Goal: Information Seeking & Learning: Learn about a topic

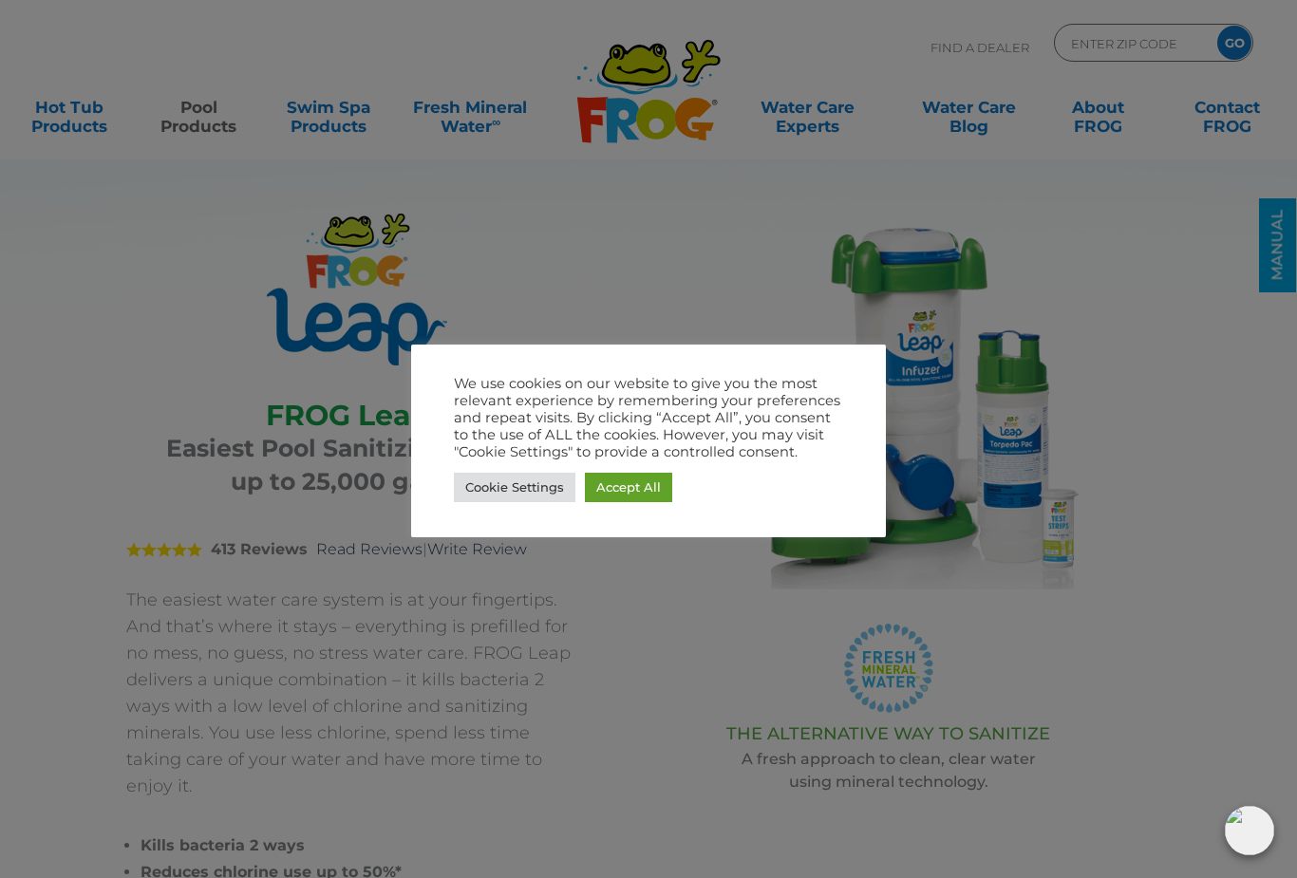
click at [633, 489] on link "Accept All" at bounding box center [628, 487] width 87 height 29
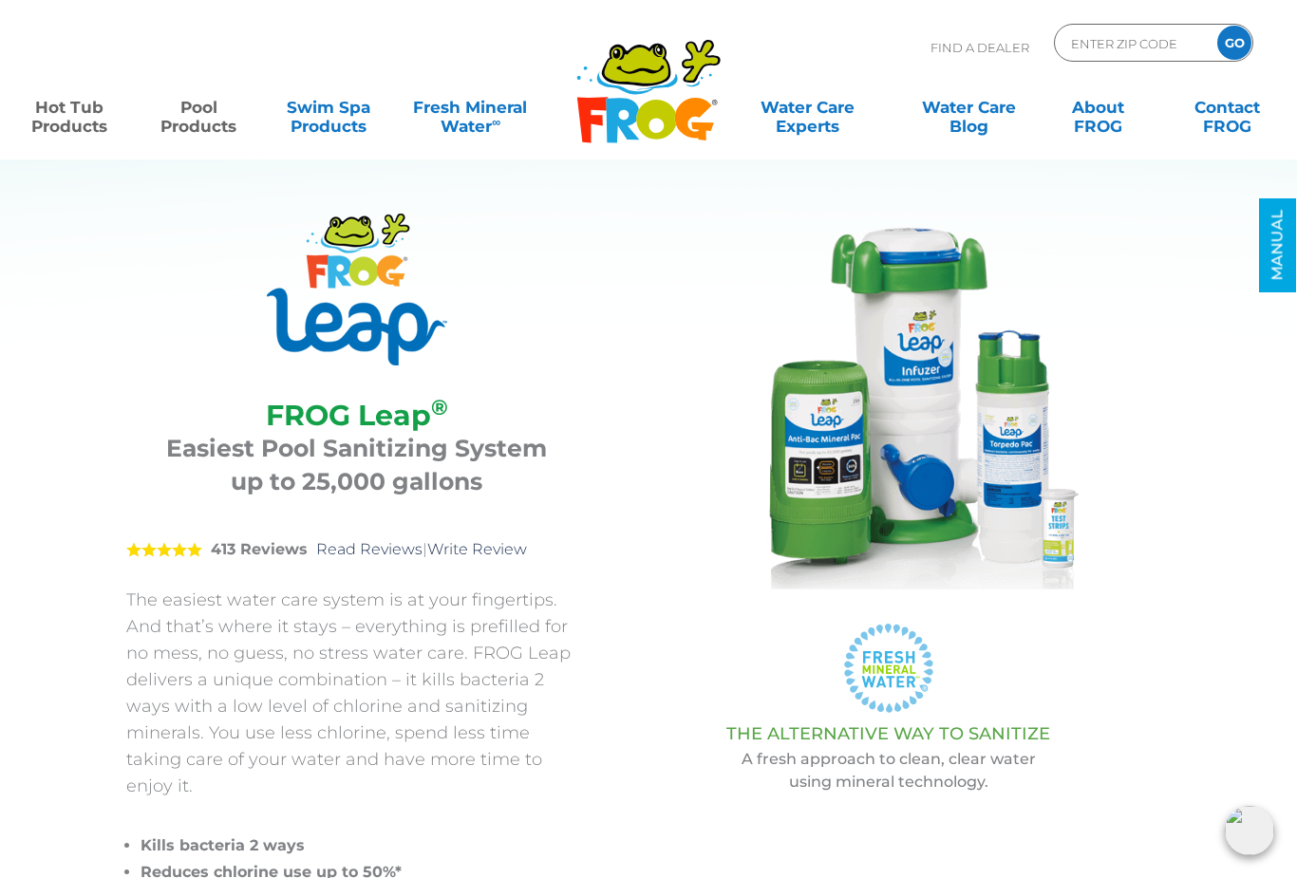
click at [88, 100] on link "Hot Tub Products" at bounding box center [69, 107] width 101 height 38
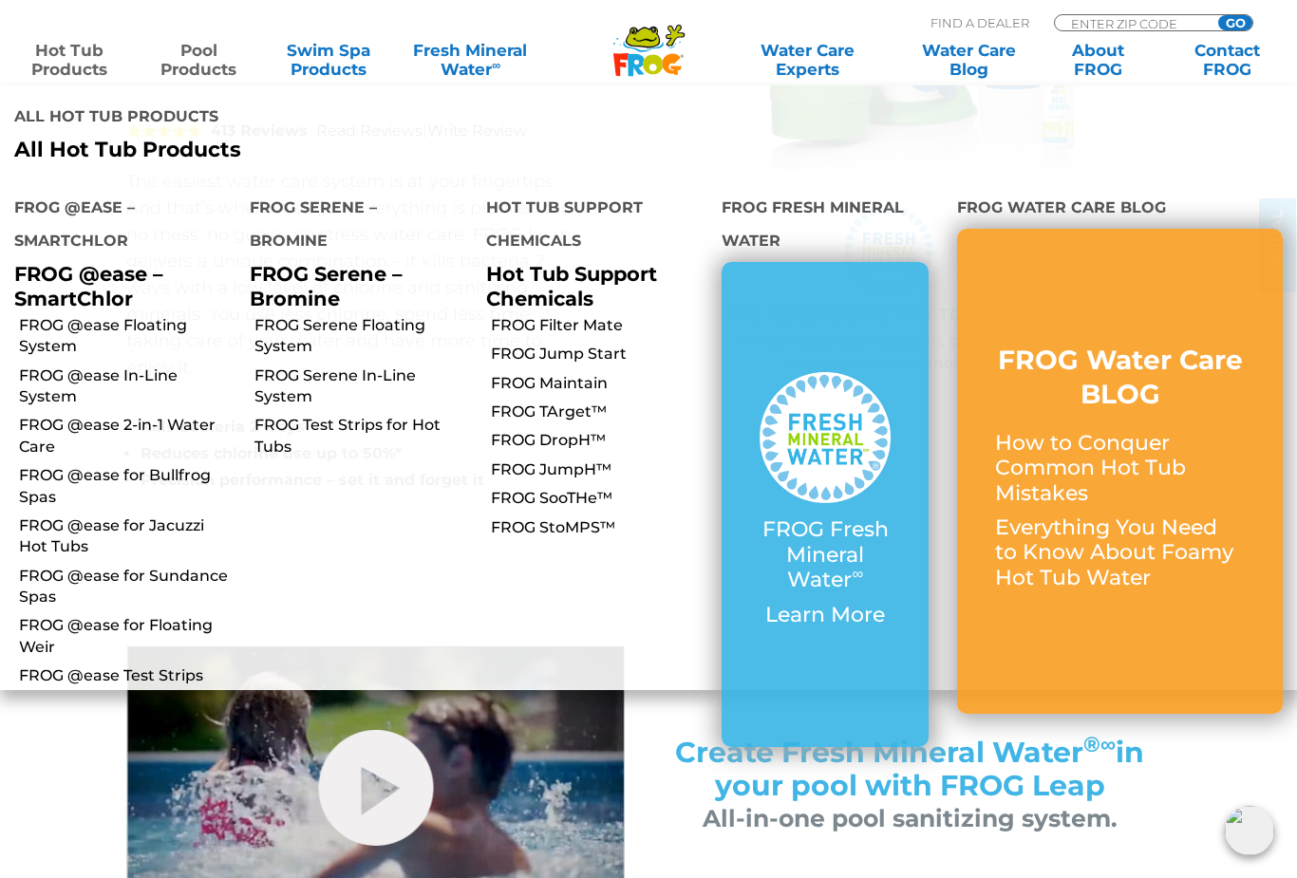
scroll to position [381, 0]
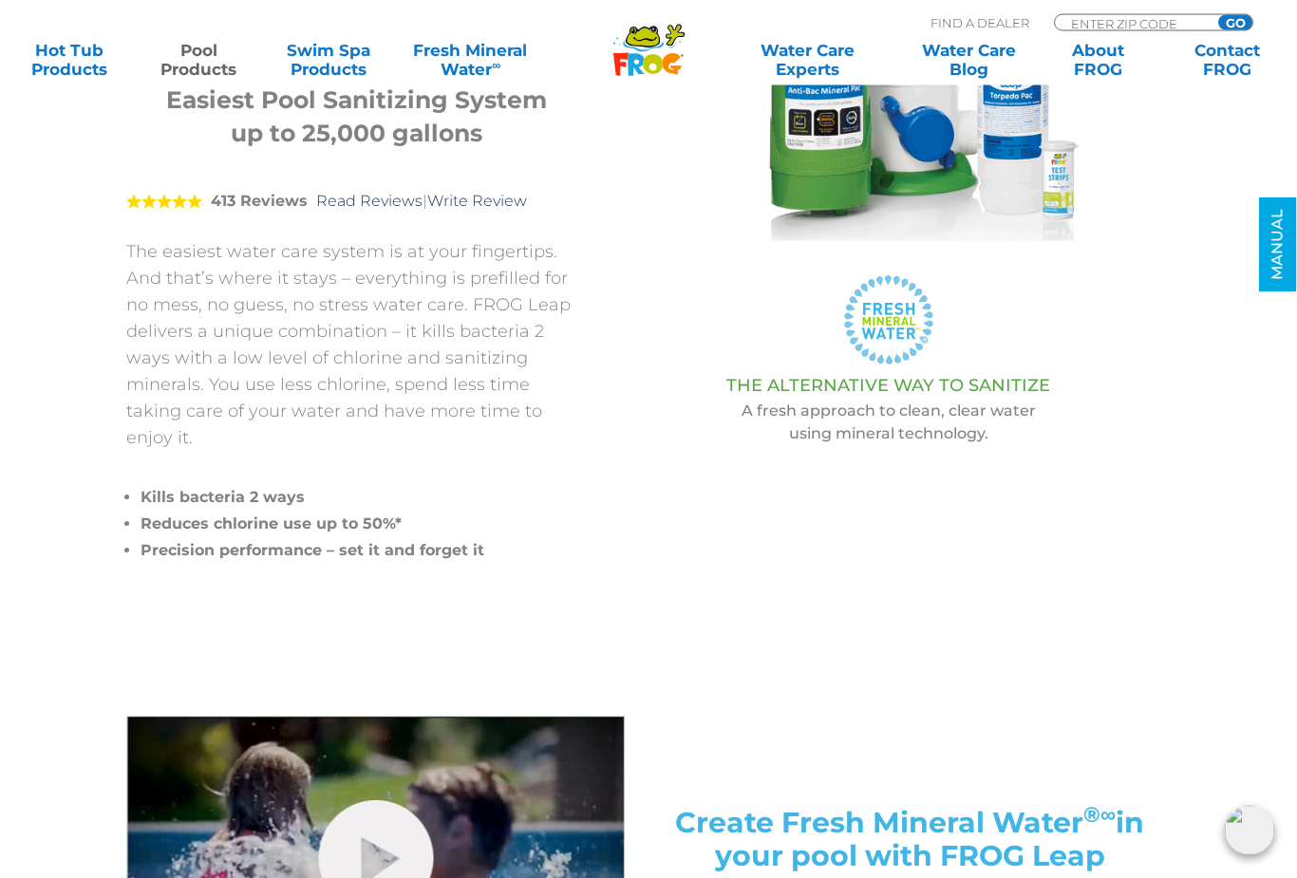
scroll to position [348, 0]
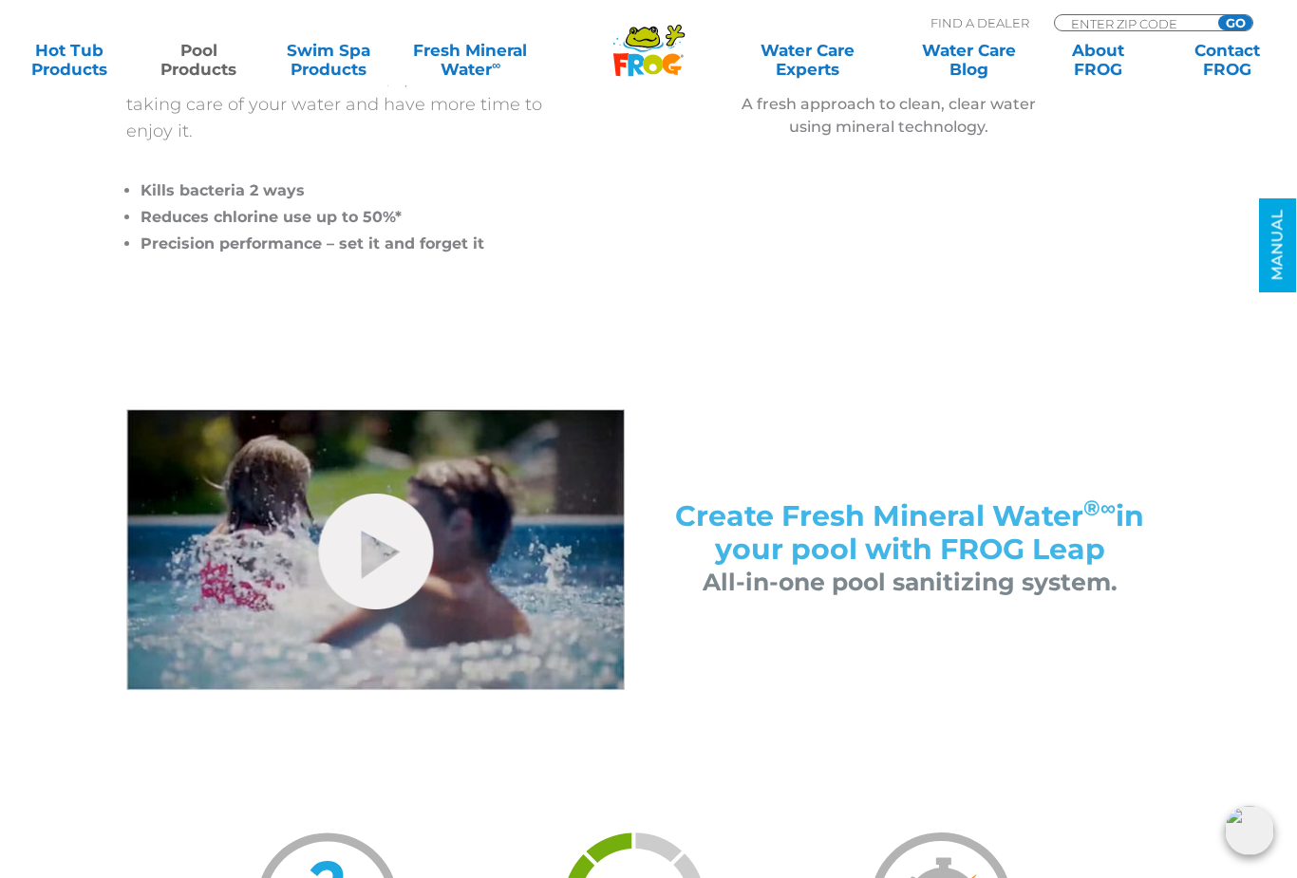
click at [373, 554] on link "hide-me" at bounding box center [375, 552] width 115 height 116
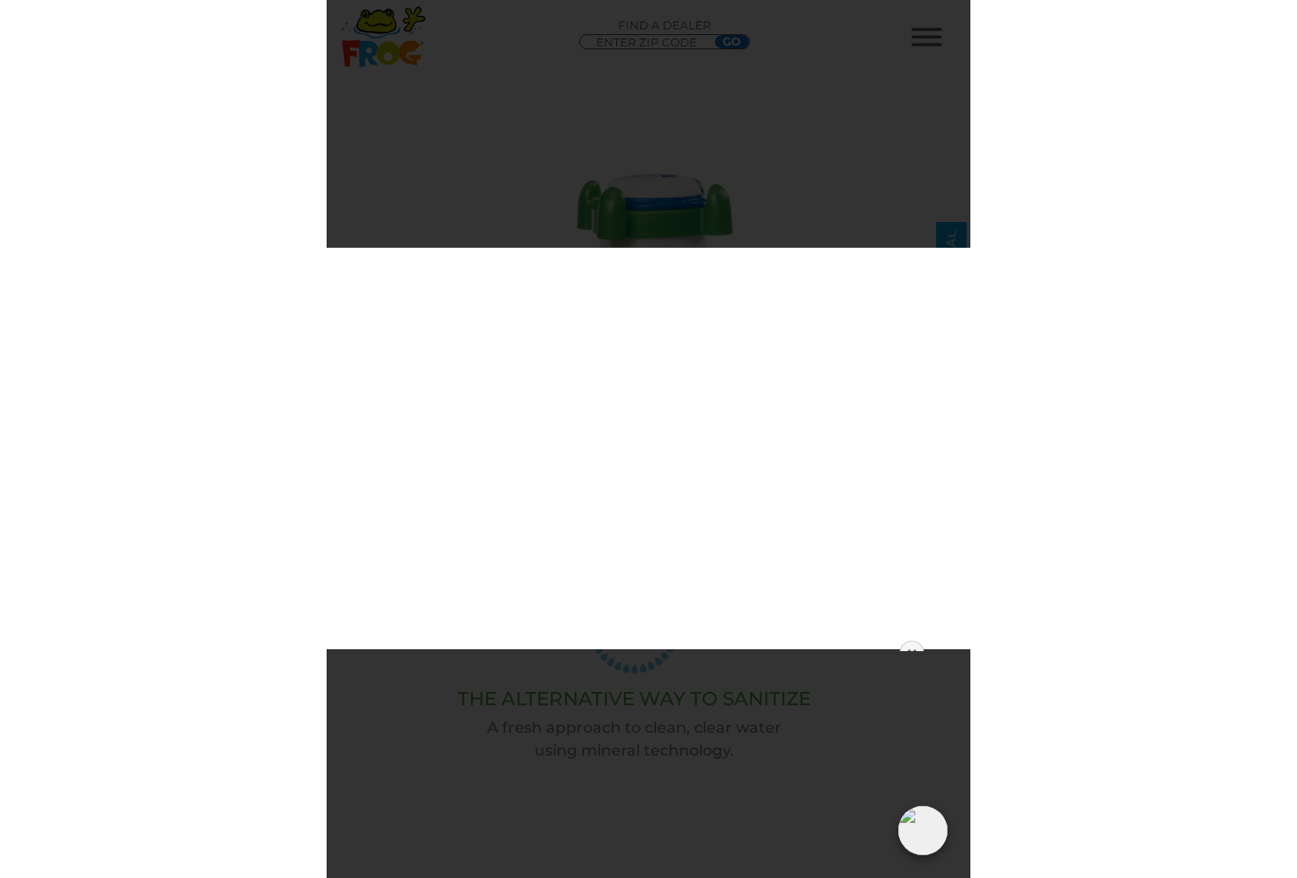
scroll to position [698, 0]
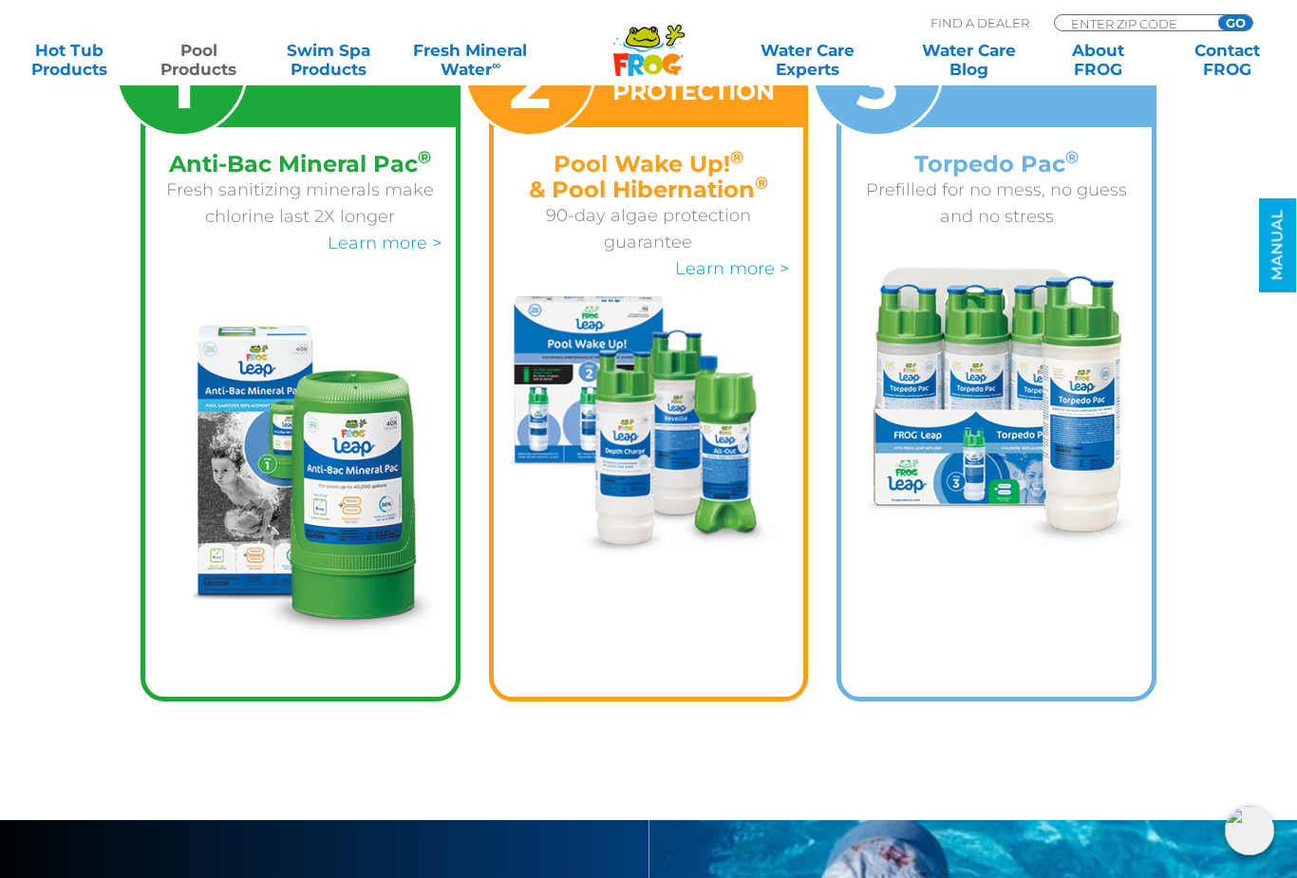
scroll to position [3172, 0]
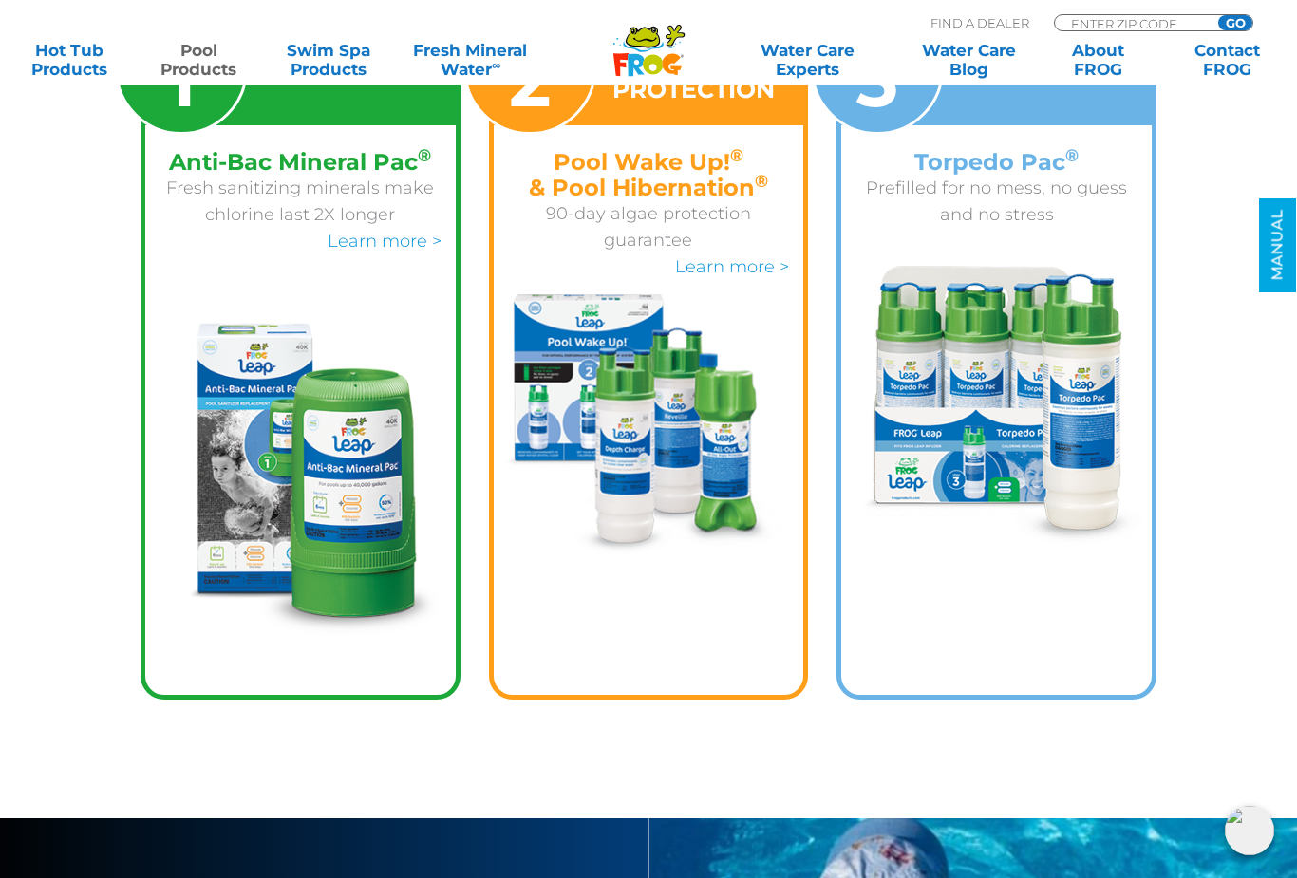
click at [1020, 347] on img at bounding box center [996, 406] width 295 height 281
click at [1005, 366] on img at bounding box center [996, 406] width 295 height 281
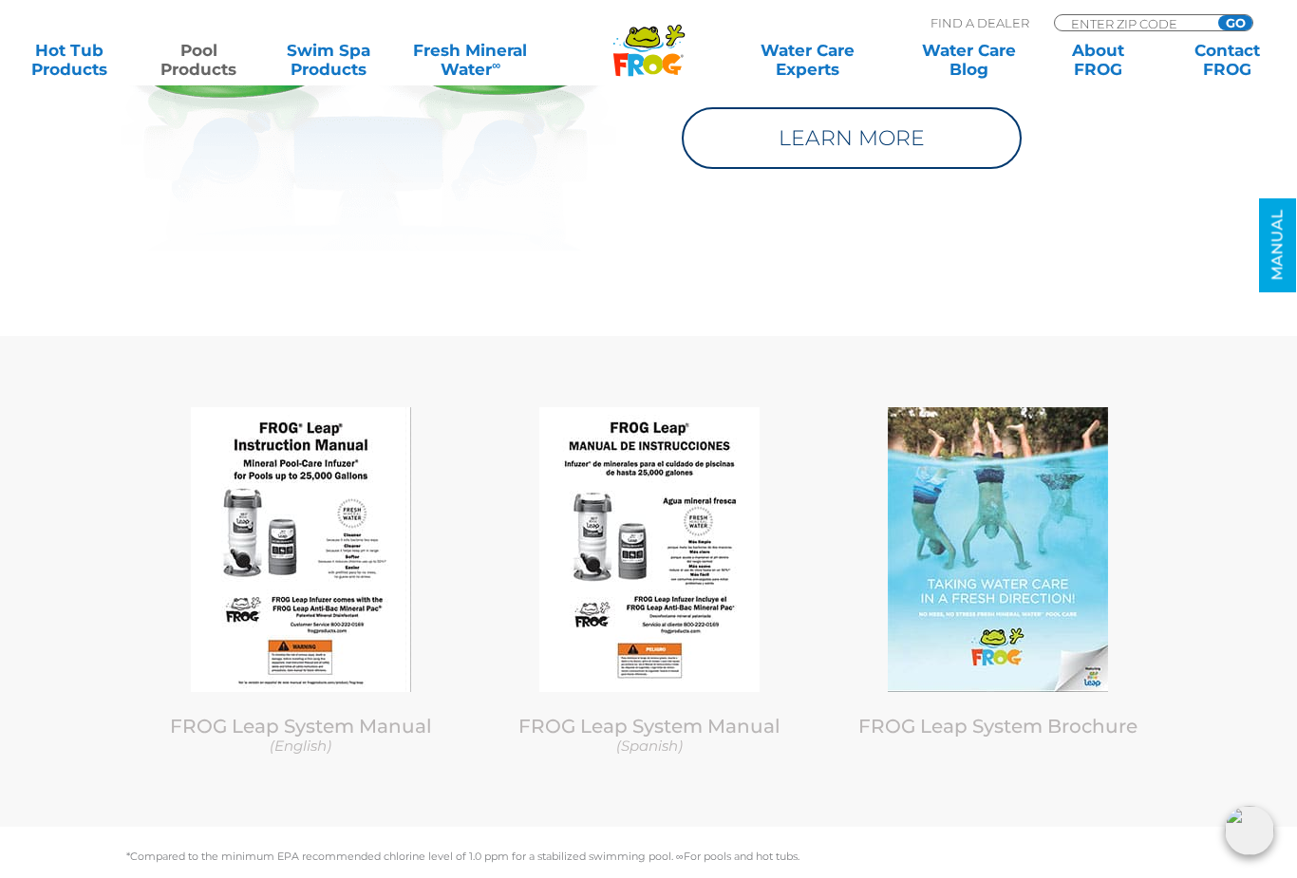
scroll to position [9196, 0]
click at [318, 564] on img at bounding box center [301, 550] width 220 height 285
